Goal: Task Accomplishment & Management: Use online tool/utility

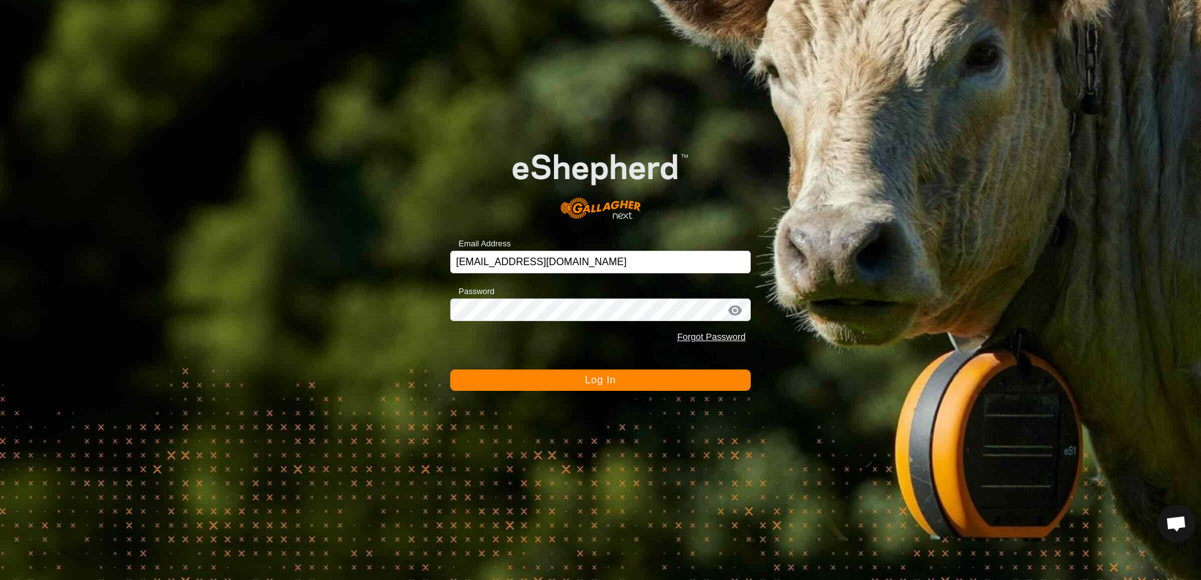
click at [604, 377] on span "Log In" at bounding box center [600, 380] width 31 height 11
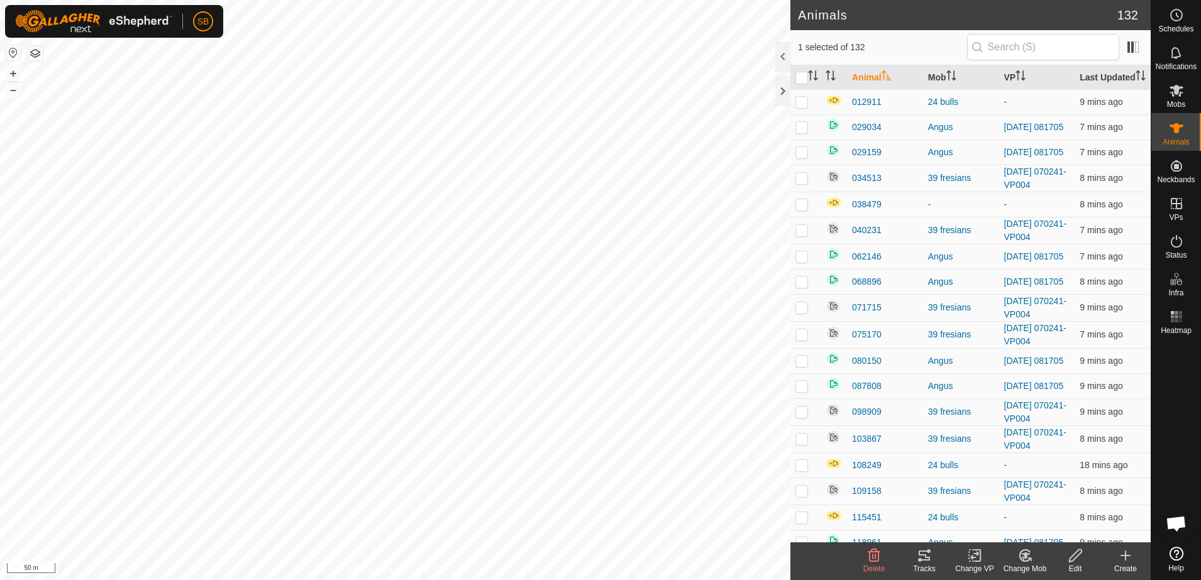
click at [922, 557] on icon at bounding box center [924, 555] width 15 height 15
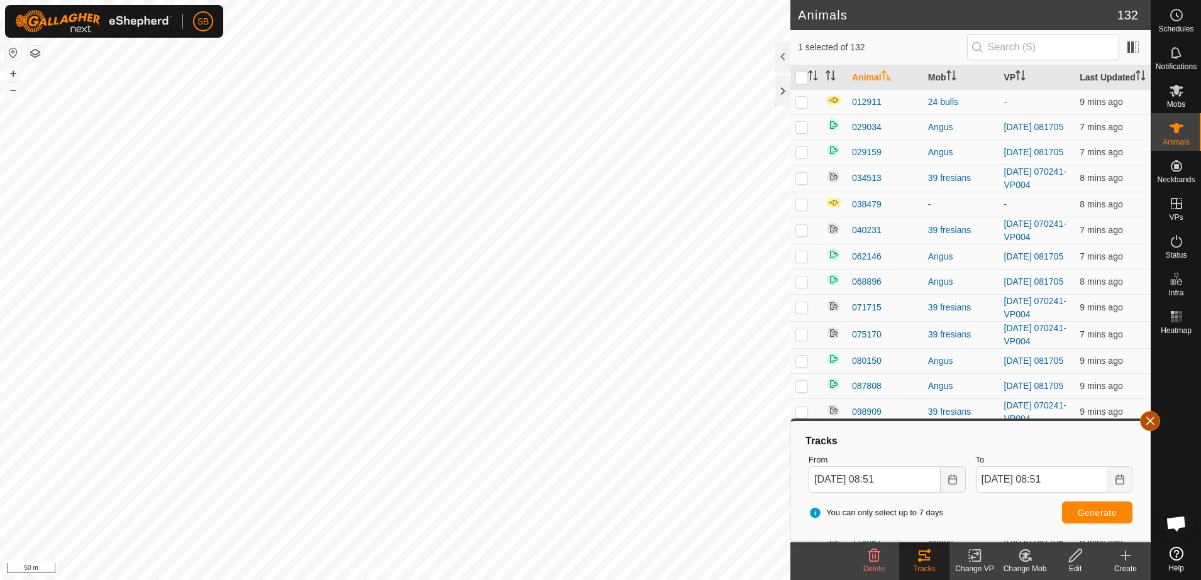
click at [1154, 423] on button "button" at bounding box center [1150, 421] width 20 height 20
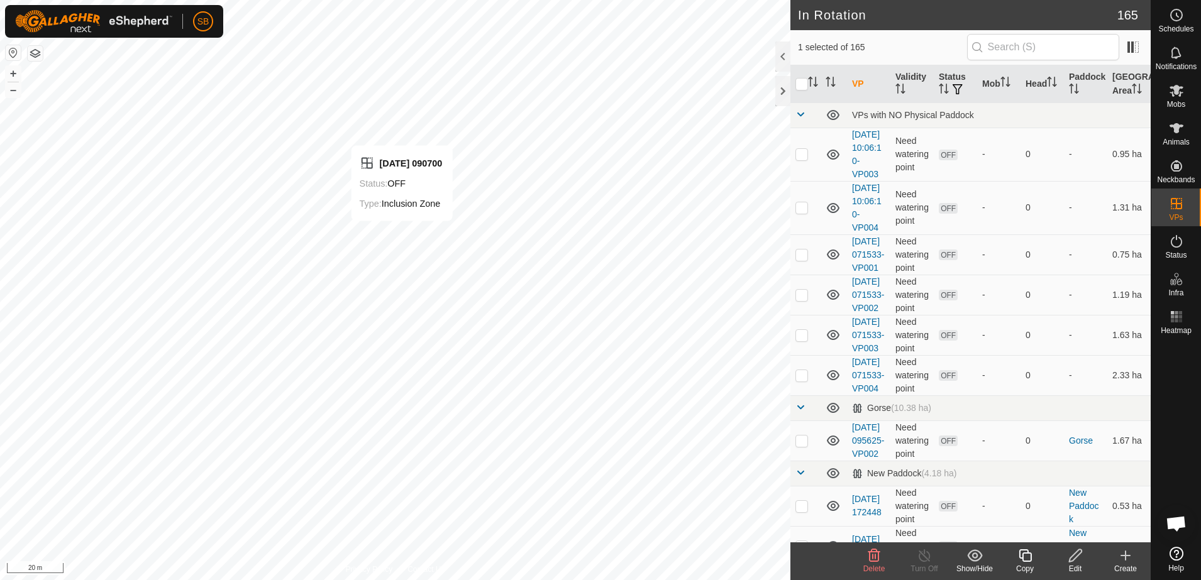
checkbox input "false"
checkbox input "true"
checkbox input "false"
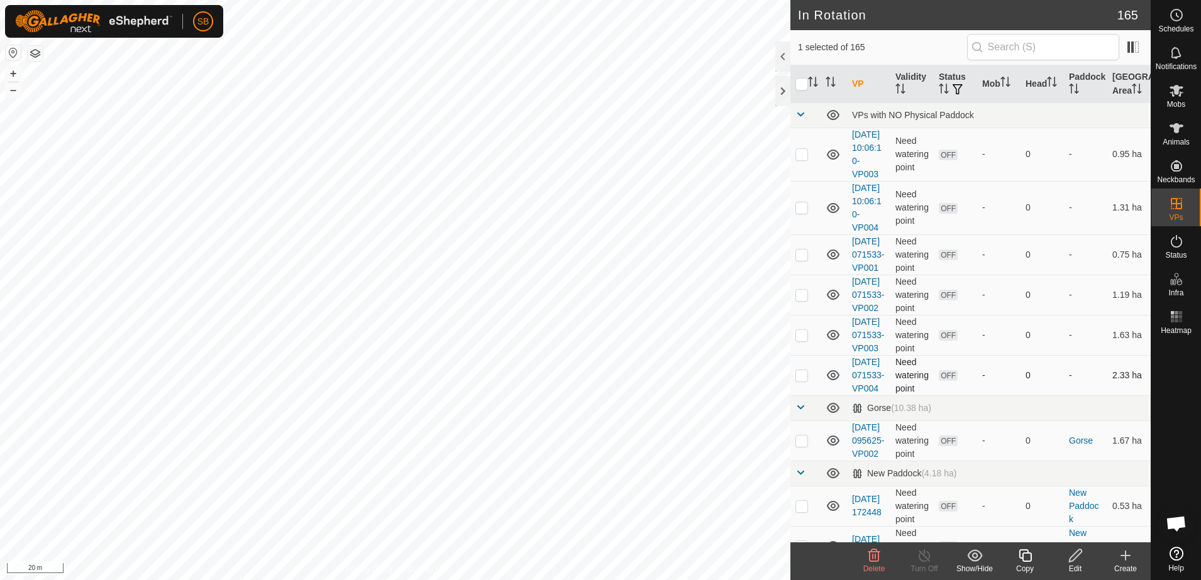
checkbox input "false"
checkbox input "true"
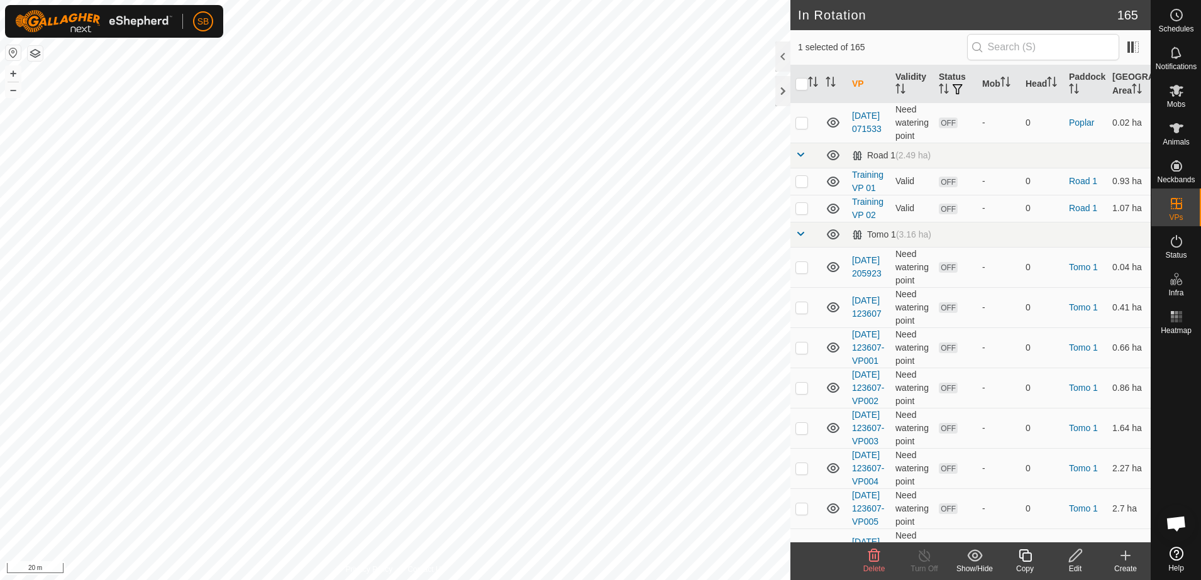
scroll to position [6837, 0]
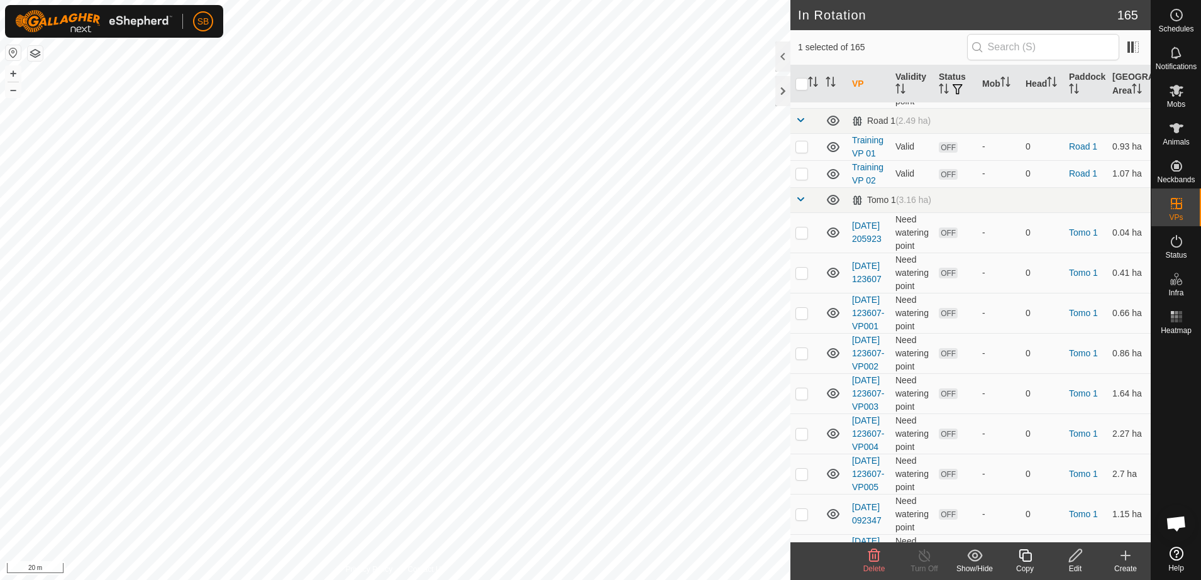
click at [1127, 563] on div "Create" at bounding box center [1125, 568] width 50 height 11
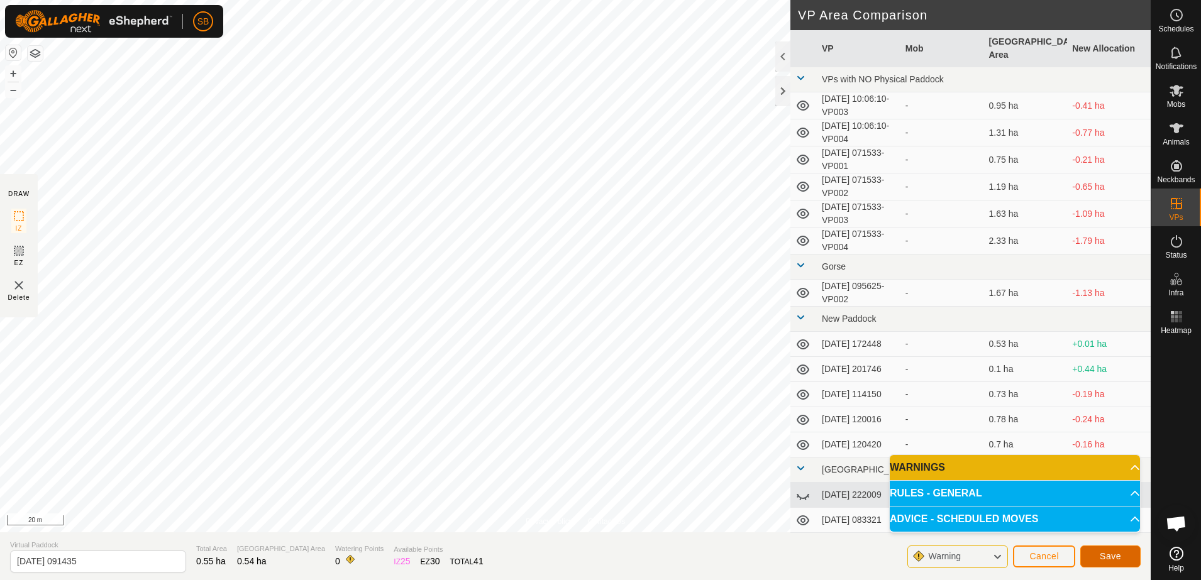
click at [1113, 552] on span "Save" at bounding box center [1110, 556] width 21 height 10
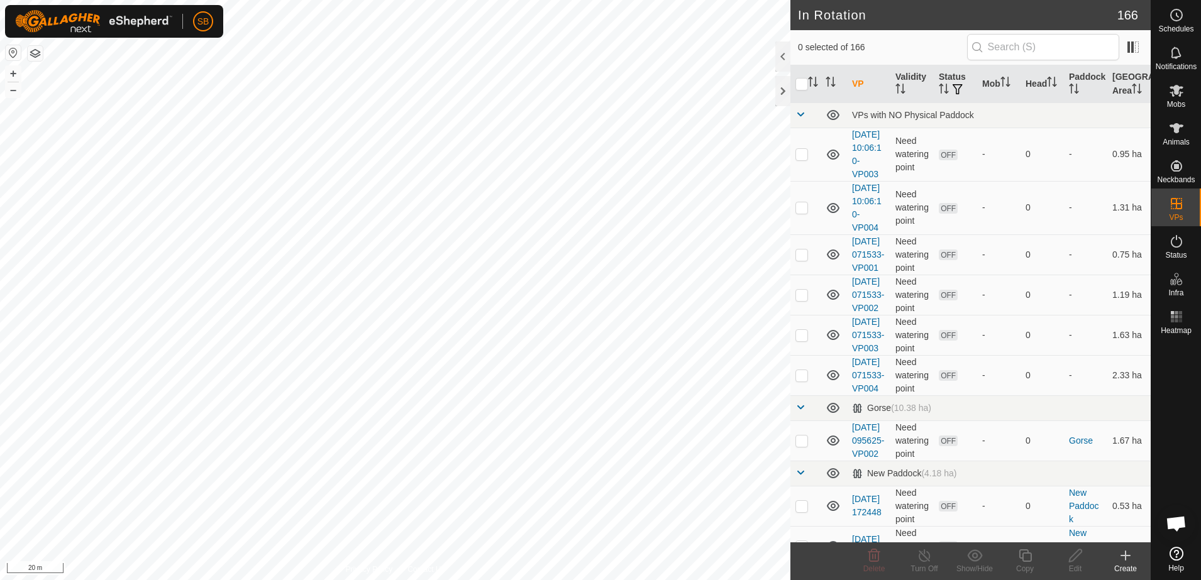
checkbox input "true"
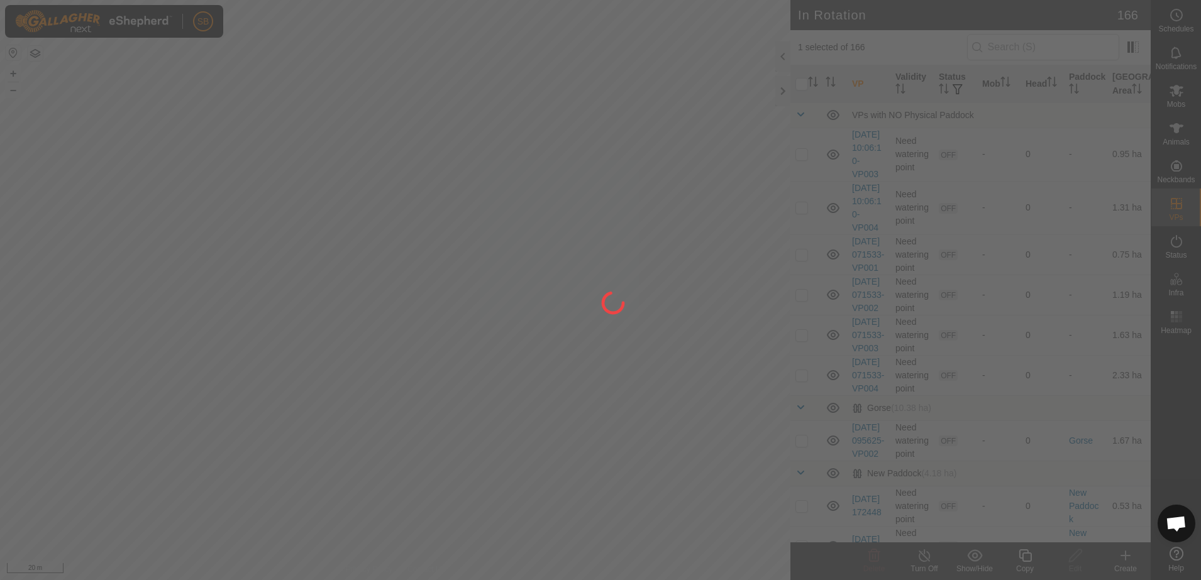
click at [1019, 558] on div at bounding box center [600, 290] width 1201 height 580
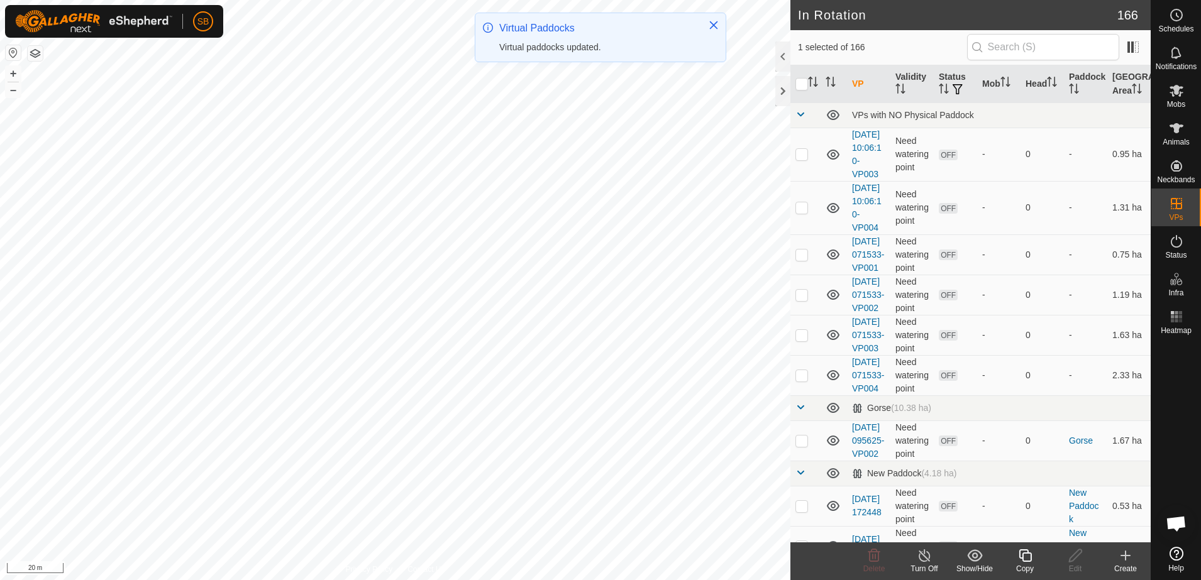
click at [1027, 561] on icon at bounding box center [1025, 555] width 13 height 13
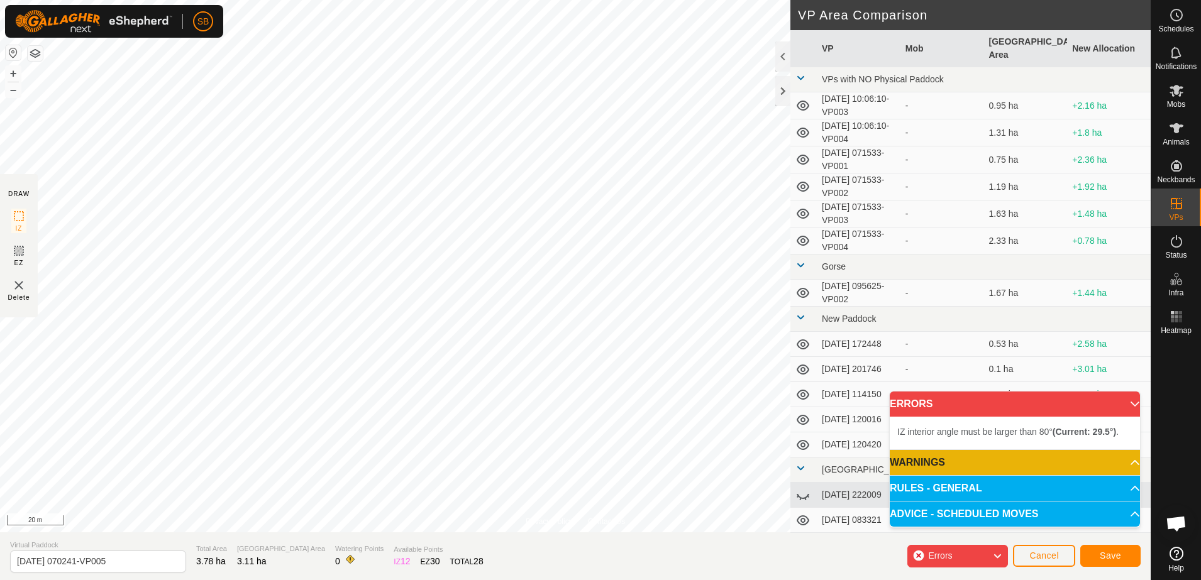
click at [160, 32] on div "SB Schedules Notifications Mobs Animals Neckbands VPs Status Infra Heatmap Help…" at bounding box center [600, 290] width 1201 height 580
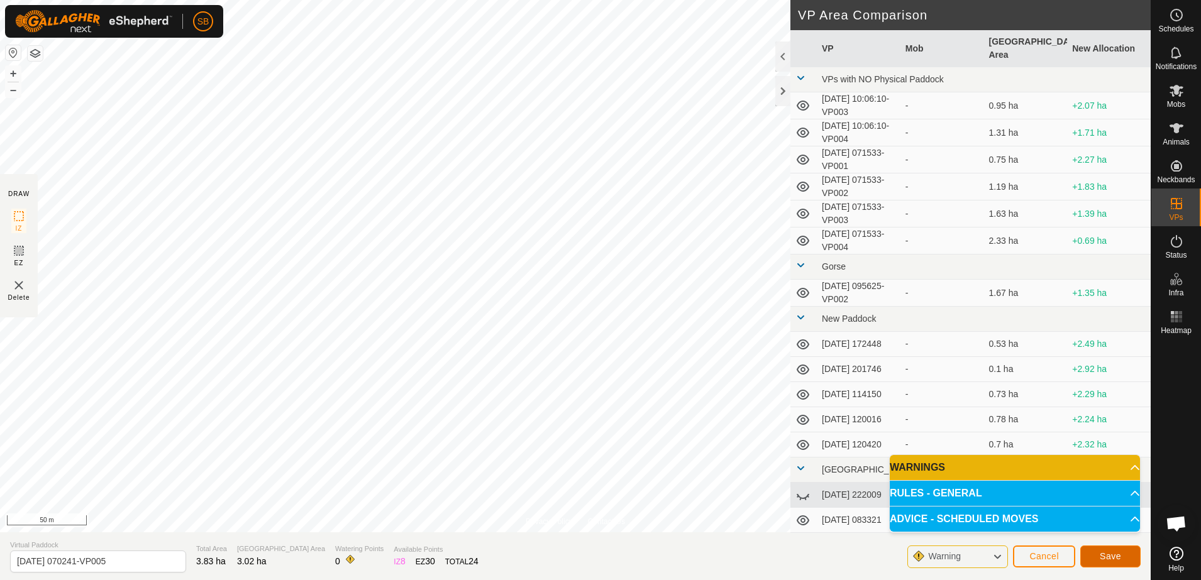
click at [1127, 557] on button "Save" at bounding box center [1110, 557] width 60 height 22
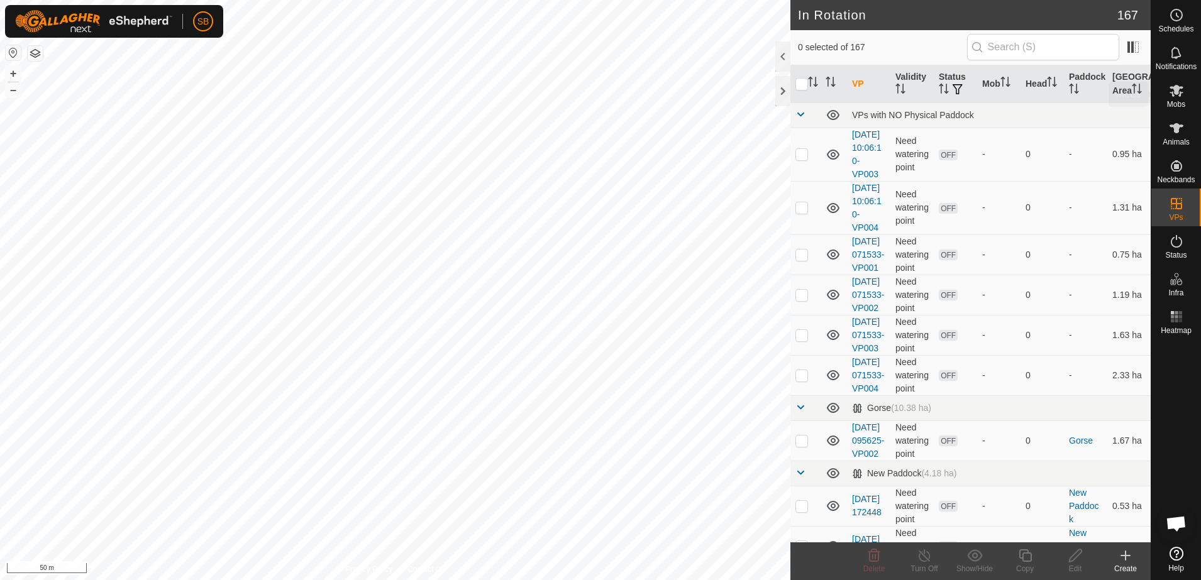
click at [1176, 96] on icon at bounding box center [1176, 90] width 15 height 15
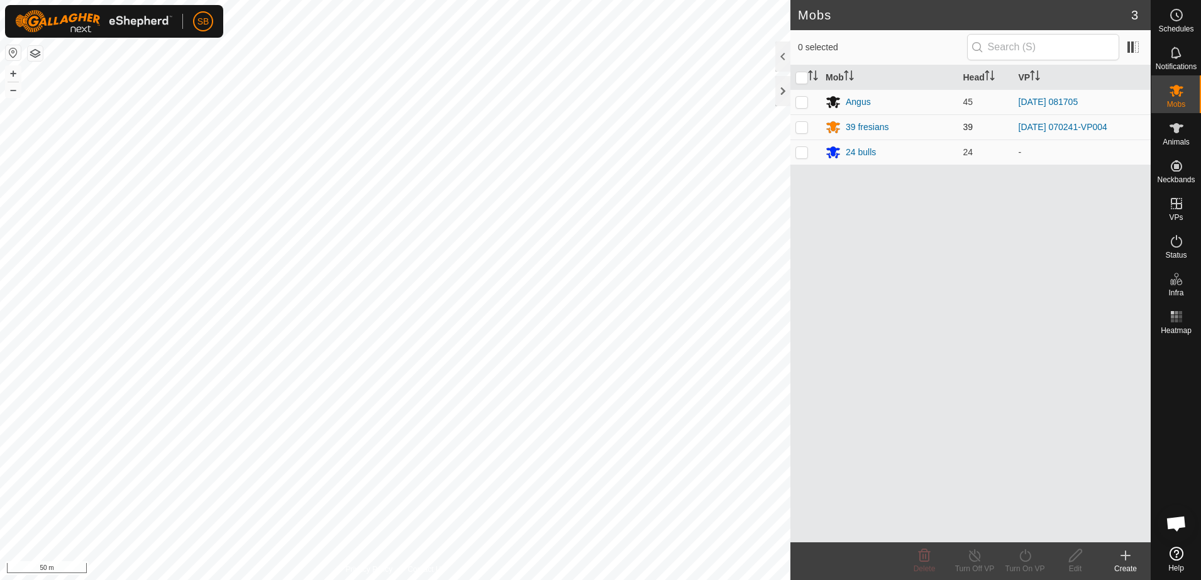
click at [800, 122] on p-checkbox at bounding box center [801, 127] width 13 height 10
checkbox input "true"
click at [1024, 554] on icon at bounding box center [1025, 555] width 16 height 15
click at [1026, 527] on link "Now" at bounding box center [1062, 528] width 124 height 25
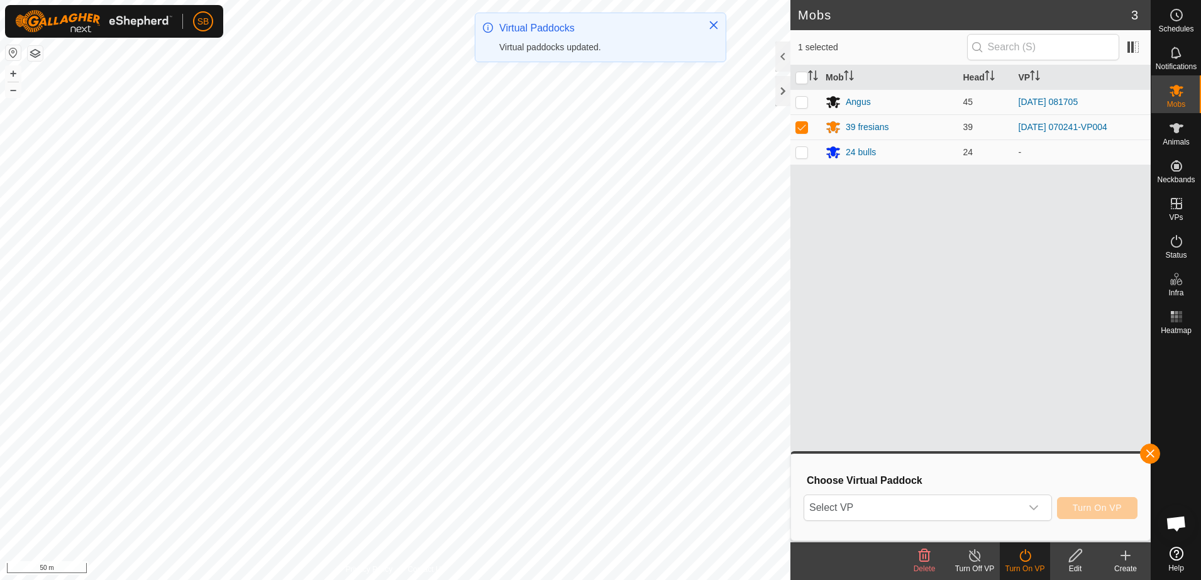
click at [1034, 504] on icon "dropdown trigger" at bounding box center [1034, 508] width 10 height 10
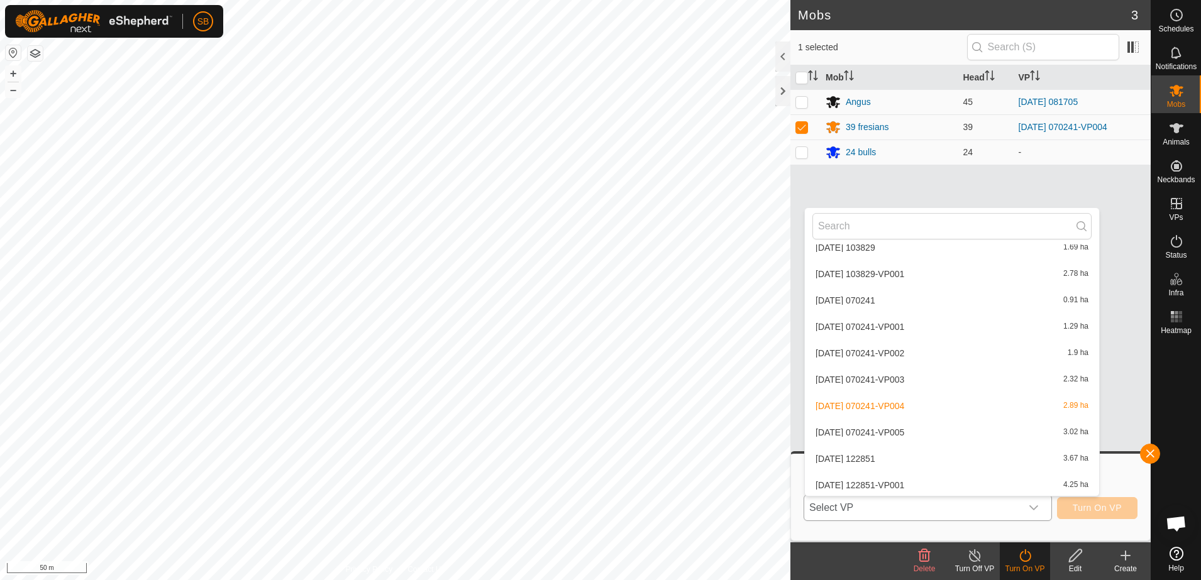
scroll to position [2358, 0]
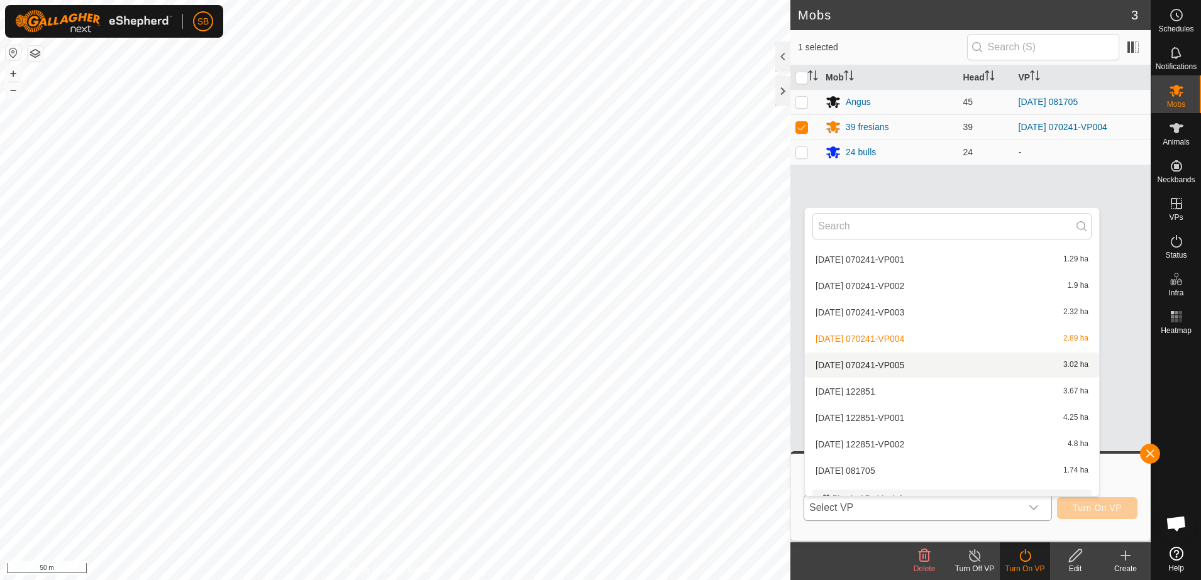
click at [928, 370] on li "[DATE] 070241-VP005 3.02 ha" at bounding box center [952, 365] width 294 height 25
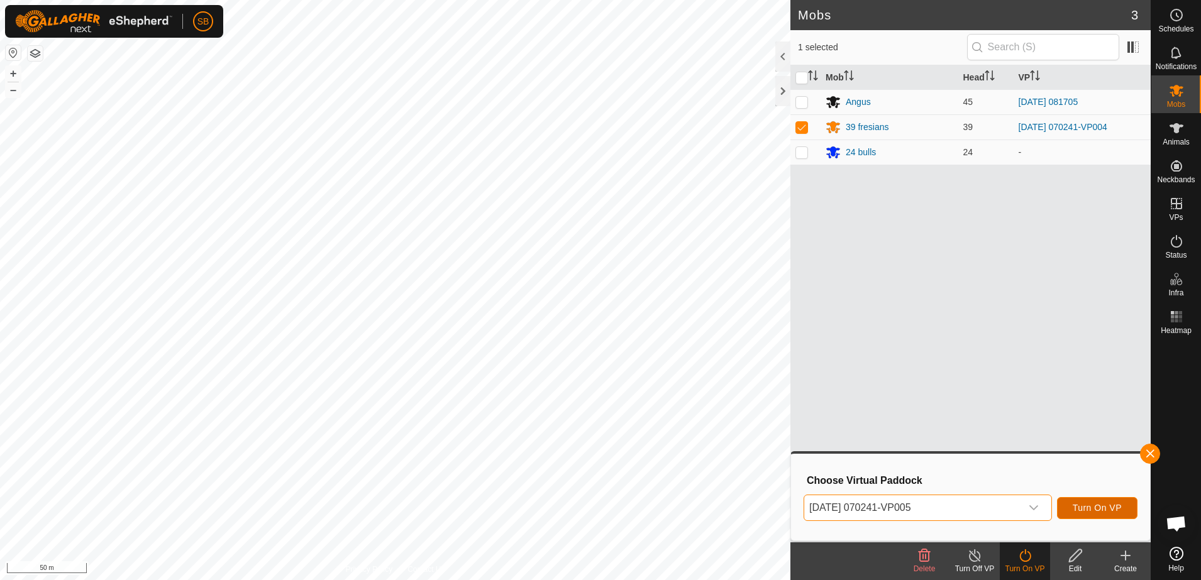
click at [1078, 511] on span "Turn On VP" at bounding box center [1097, 508] width 49 height 10
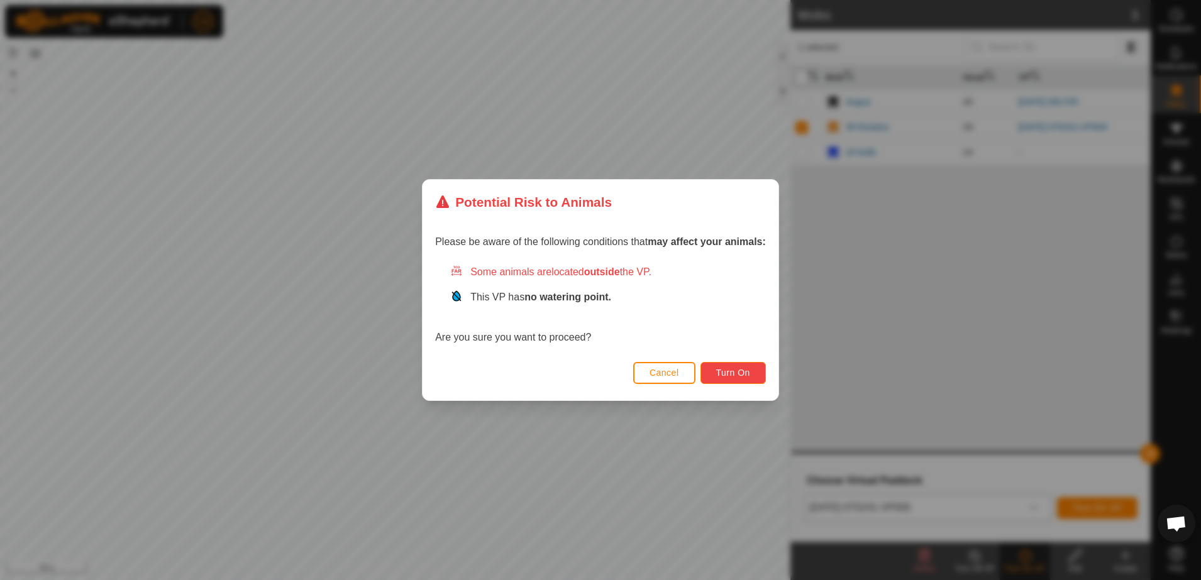
click at [711, 363] on button "Turn On" at bounding box center [732, 373] width 65 height 22
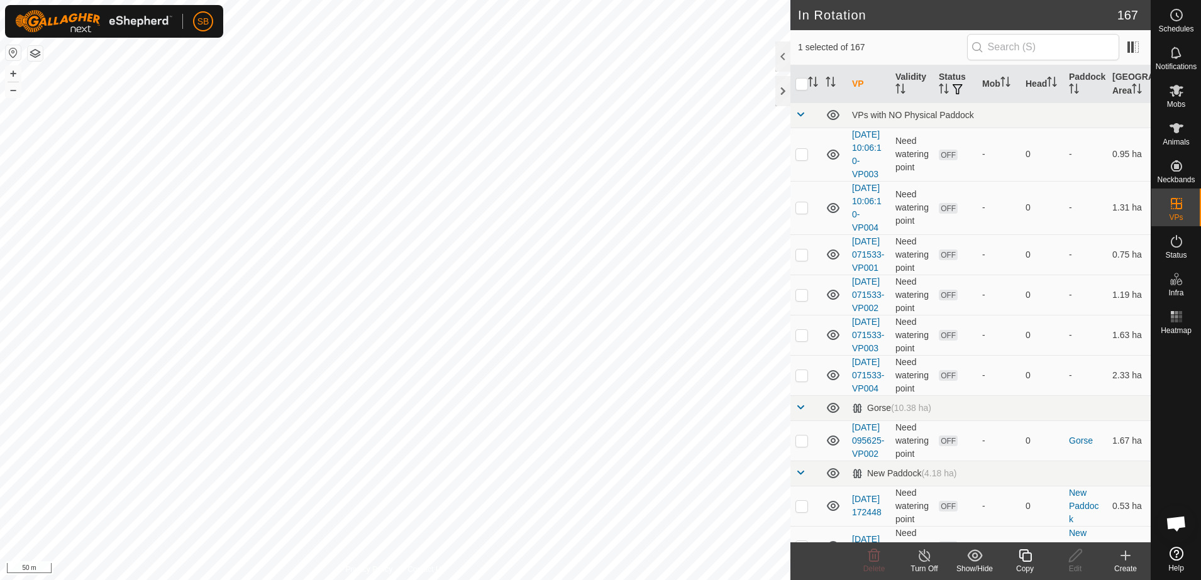
click at [1024, 557] on icon at bounding box center [1025, 555] width 16 height 15
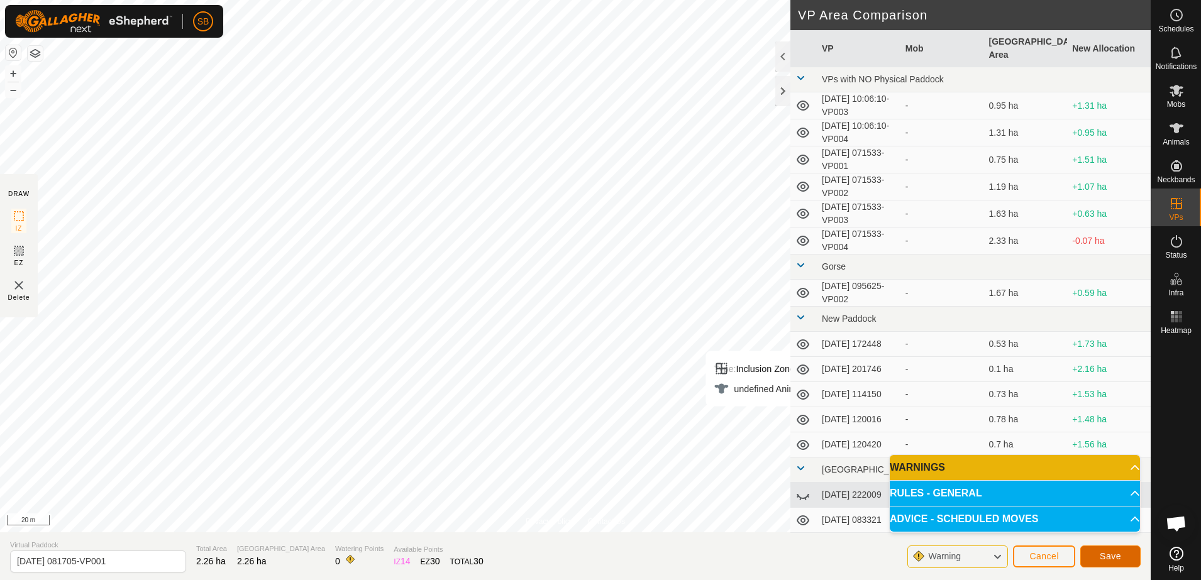
click at [1105, 560] on span "Save" at bounding box center [1110, 556] width 21 height 10
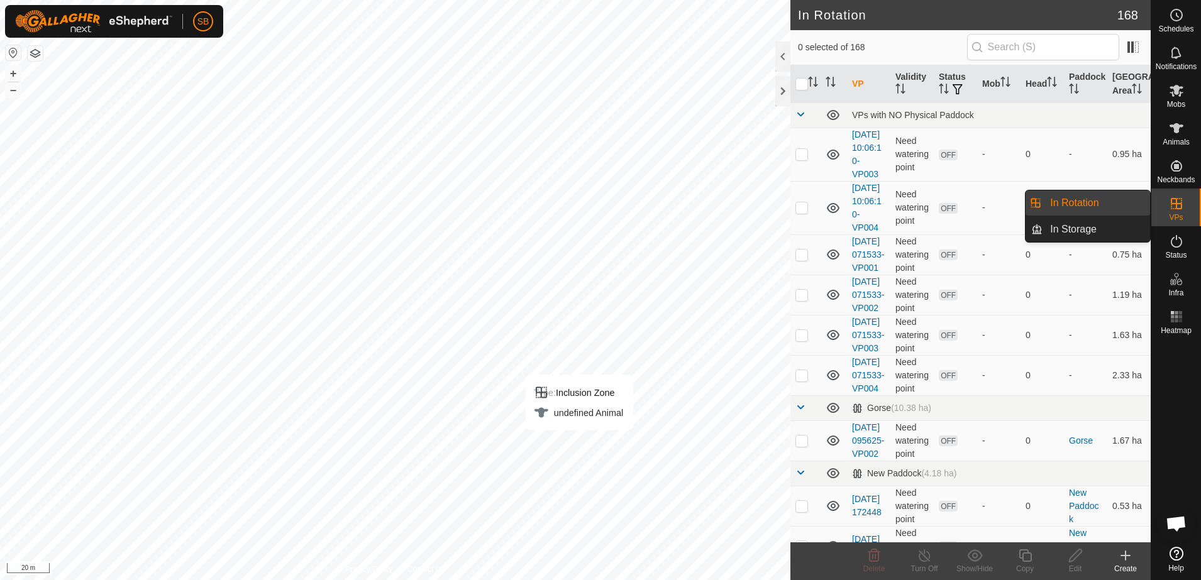
click at [1177, 207] on icon at bounding box center [1176, 203] width 15 height 15
click at [1083, 202] on link "In Rotation" at bounding box center [1096, 203] width 108 height 25
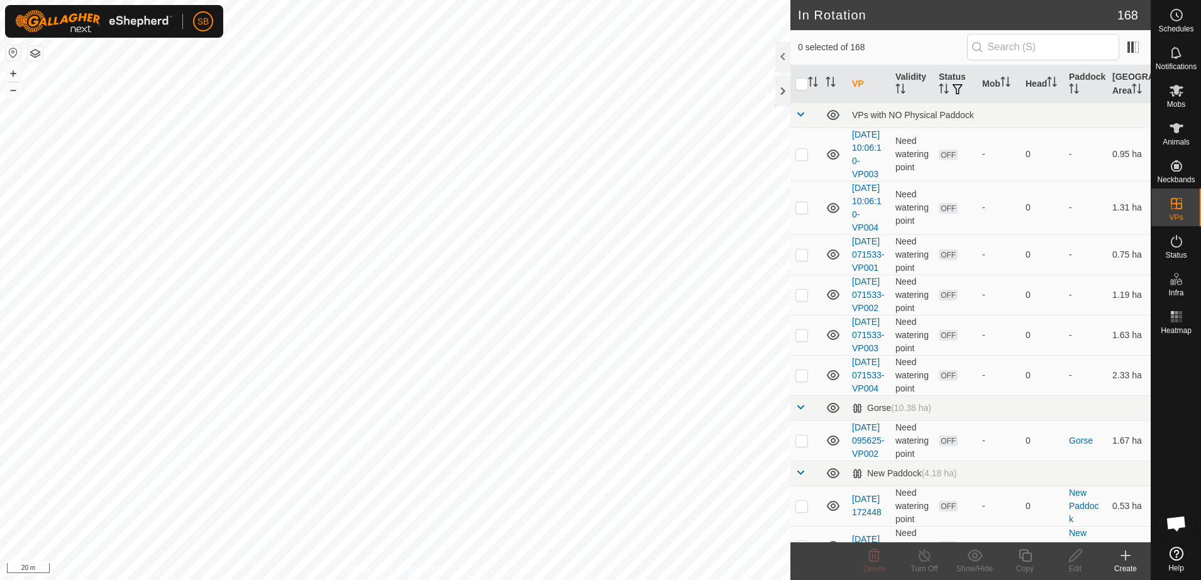
click at [1122, 562] on icon at bounding box center [1125, 555] width 15 height 15
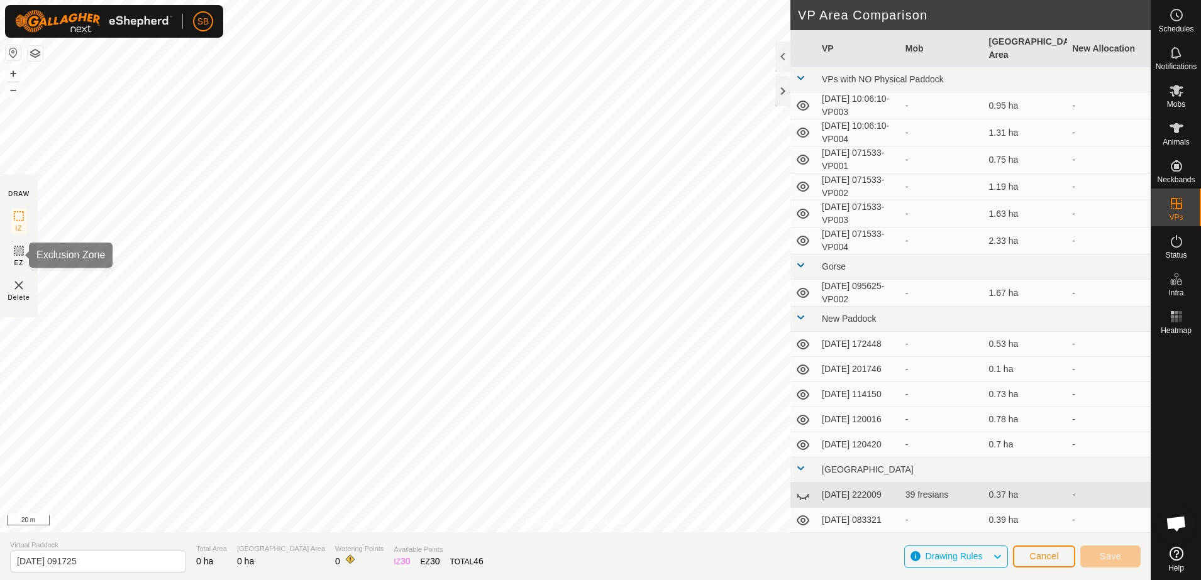
click at [21, 258] on span "EZ" at bounding box center [18, 262] width 9 height 9
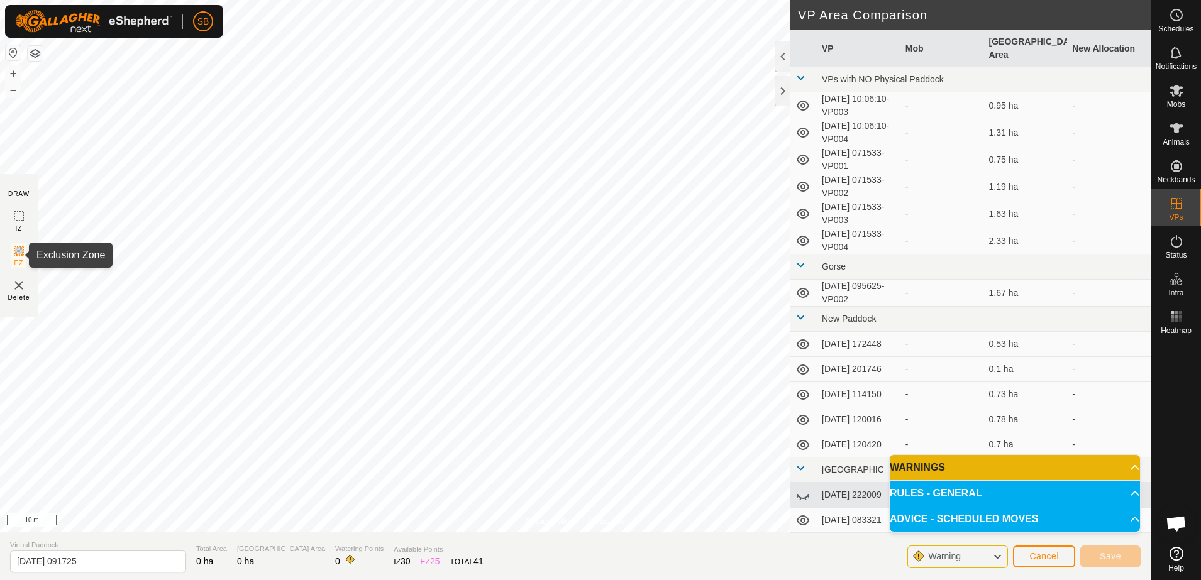
click at [18, 260] on span "EZ" at bounding box center [18, 262] width 9 height 9
click at [21, 292] on img at bounding box center [18, 285] width 15 height 15
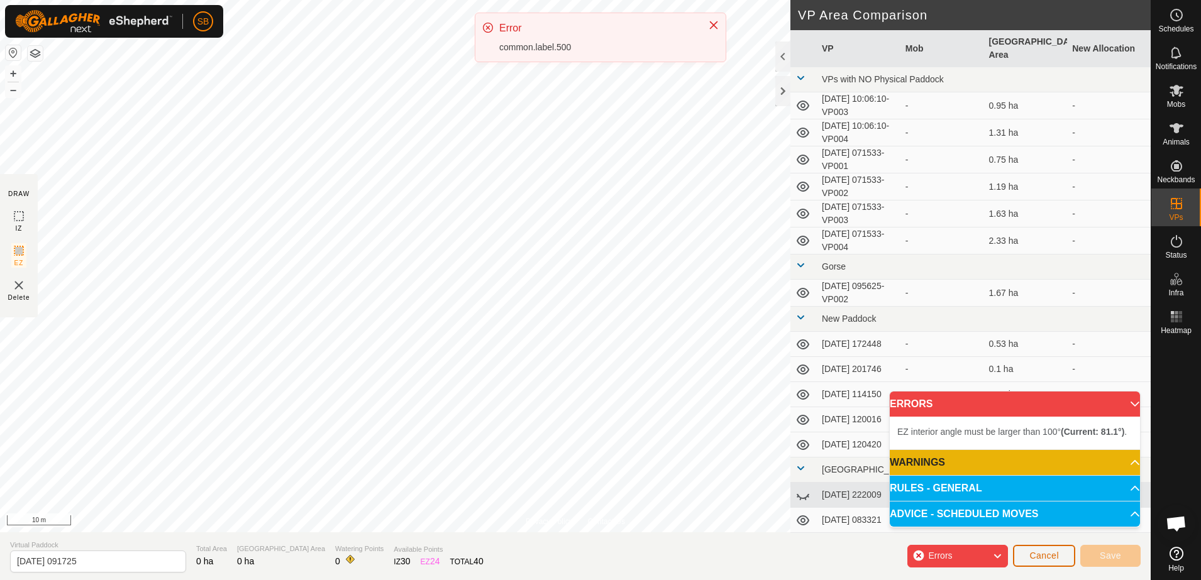
click at [1051, 557] on span "Cancel" at bounding box center [1044, 556] width 30 height 10
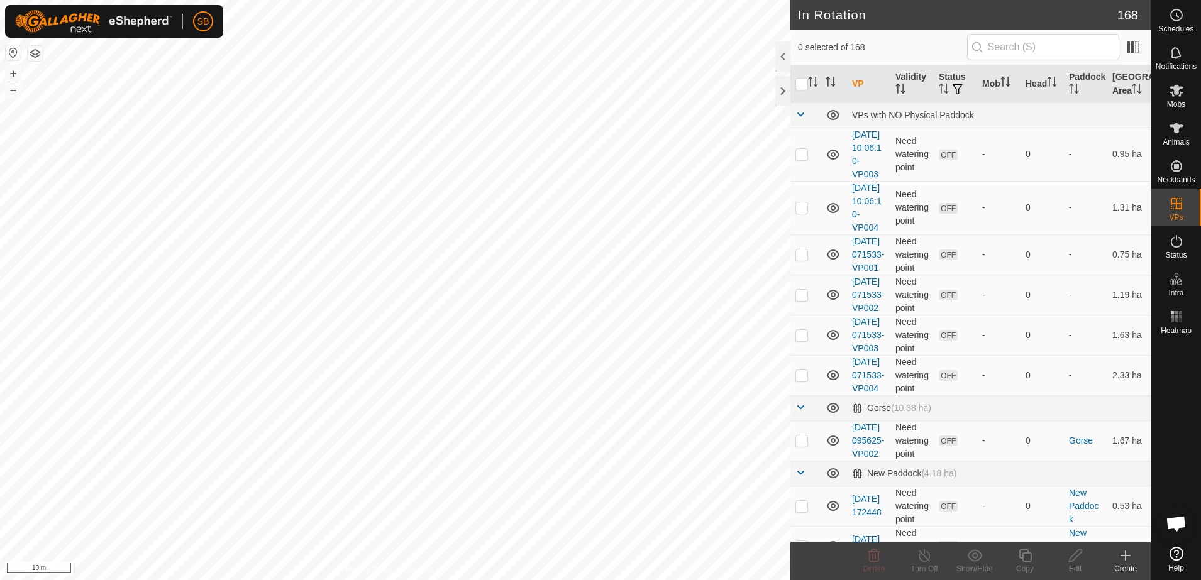
click at [1129, 563] on div "Create" at bounding box center [1125, 568] width 50 height 11
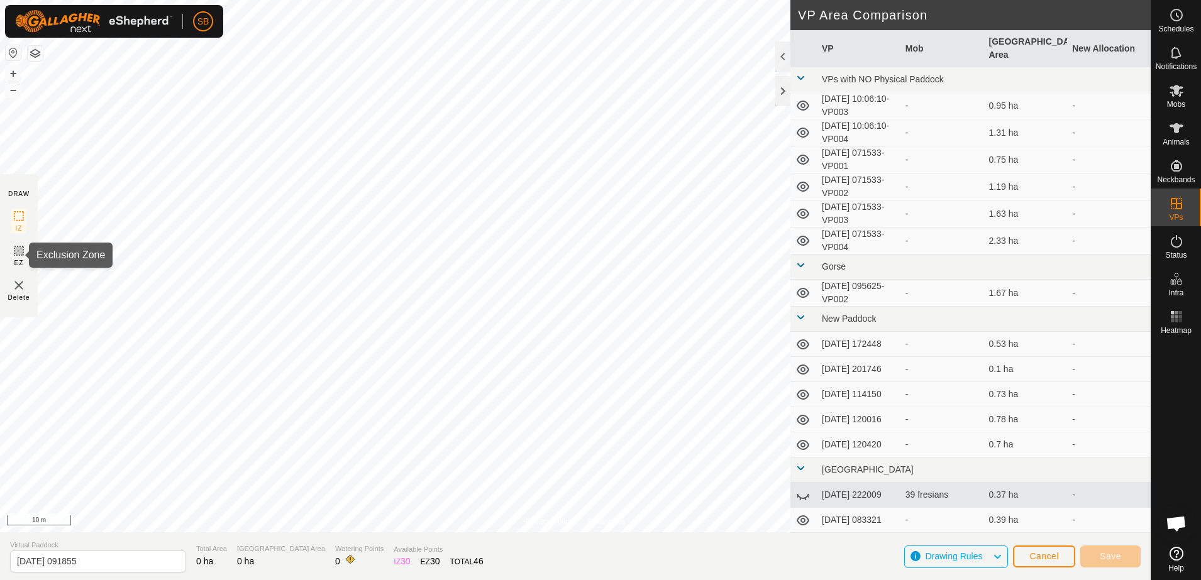
click at [19, 258] on span "EZ" at bounding box center [18, 262] width 9 height 9
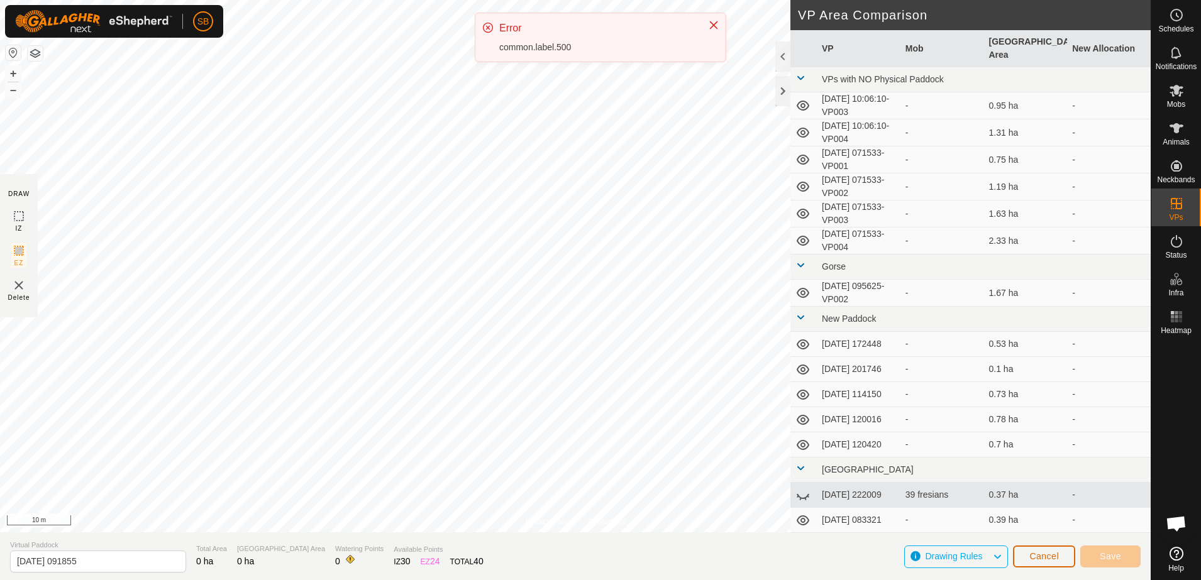
click at [1051, 555] on span "Cancel" at bounding box center [1044, 556] width 30 height 10
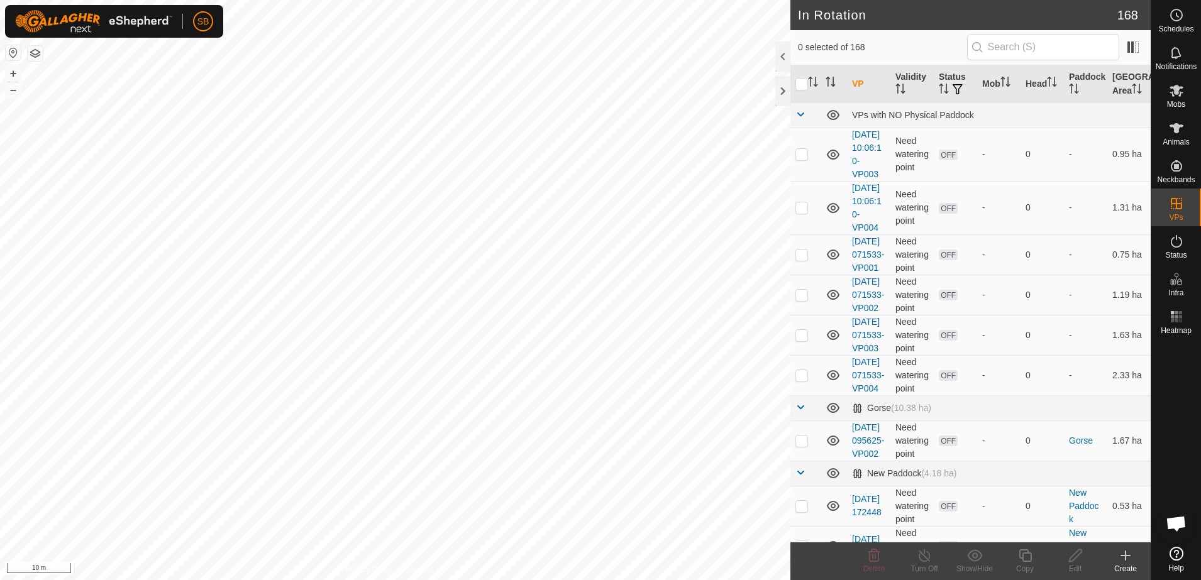
checkbox input "true"
click at [1181, 84] on icon at bounding box center [1176, 90] width 15 height 15
